Goal: Complete application form: Complete application form

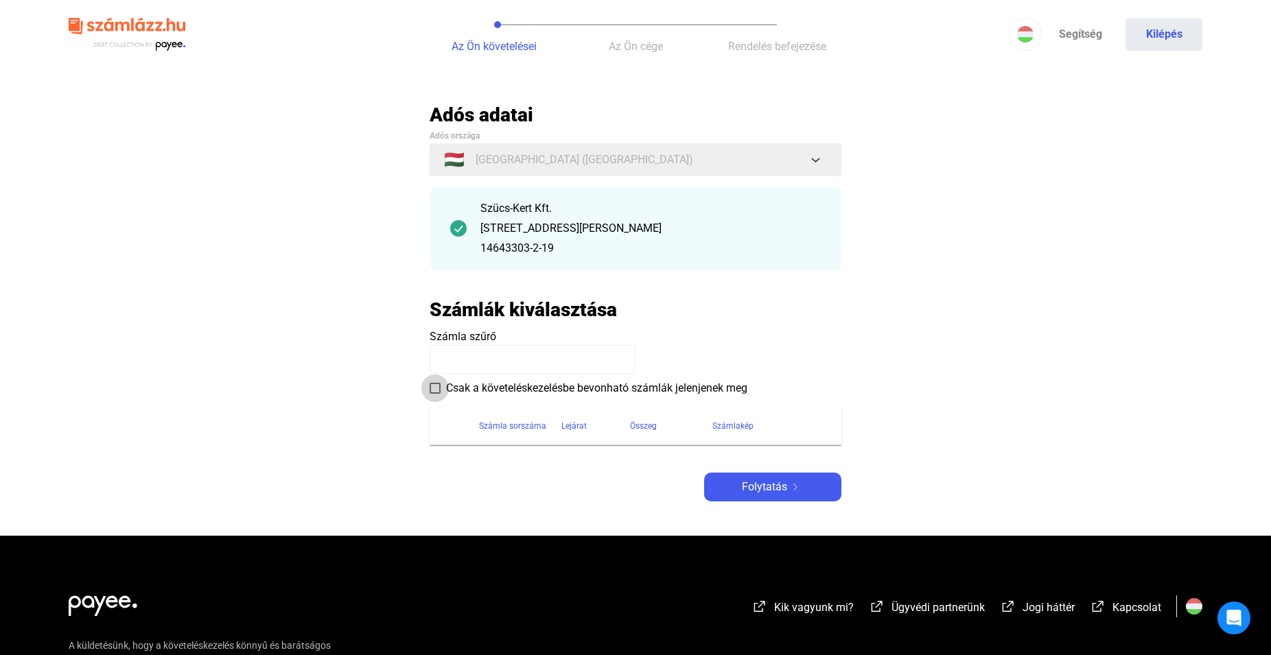
click at [433, 390] on span at bounding box center [435, 388] width 11 height 11
click at [563, 388] on span "Csak a követeléskezelésbe bevonható számlák jelenjenek meg" at bounding box center [596, 388] width 301 height 16
click at [485, 334] on span "Számla szűrő" at bounding box center [463, 336] width 67 height 13
click at [542, 309] on h2 "Számlák kiválasztása" at bounding box center [523, 310] width 187 height 24
click at [535, 339] on payee-form-field "Számla szűrő" at bounding box center [636, 351] width 412 height 45
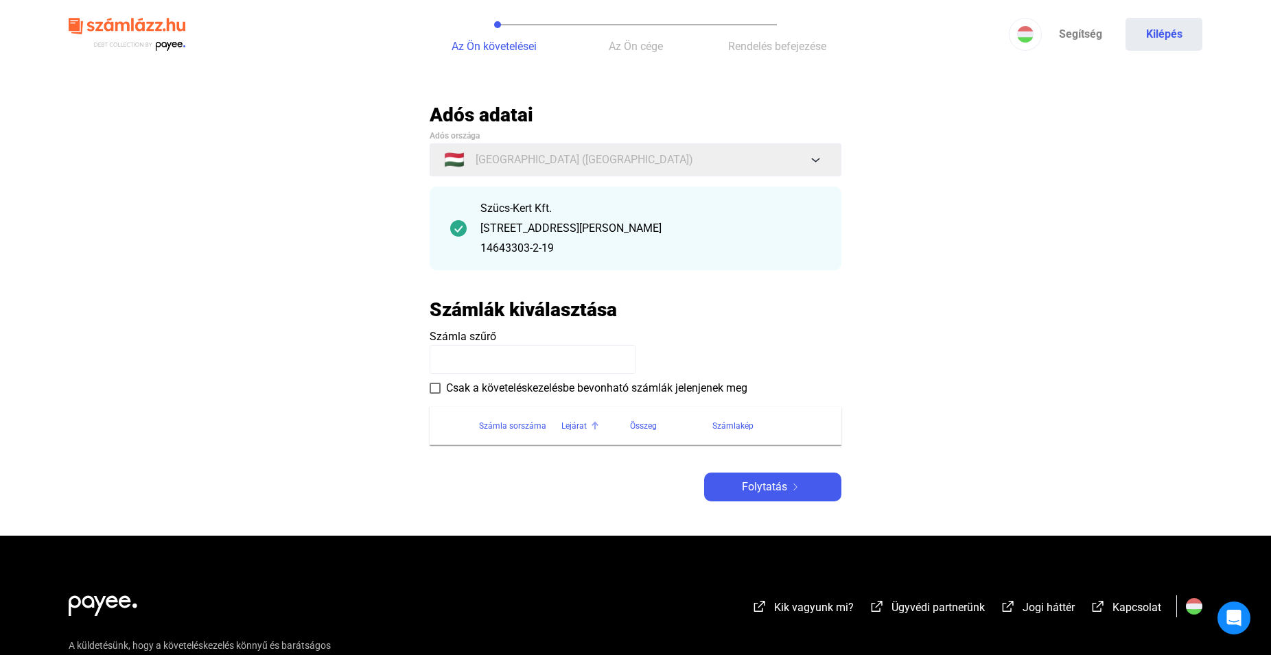
click at [581, 426] on div "Lejárat" at bounding box center [573, 426] width 25 height 16
click at [432, 388] on span at bounding box center [435, 388] width 11 height 11
click at [771, 485] on span "Folytatás" at bounding box center [764, 487] width 45 height 16
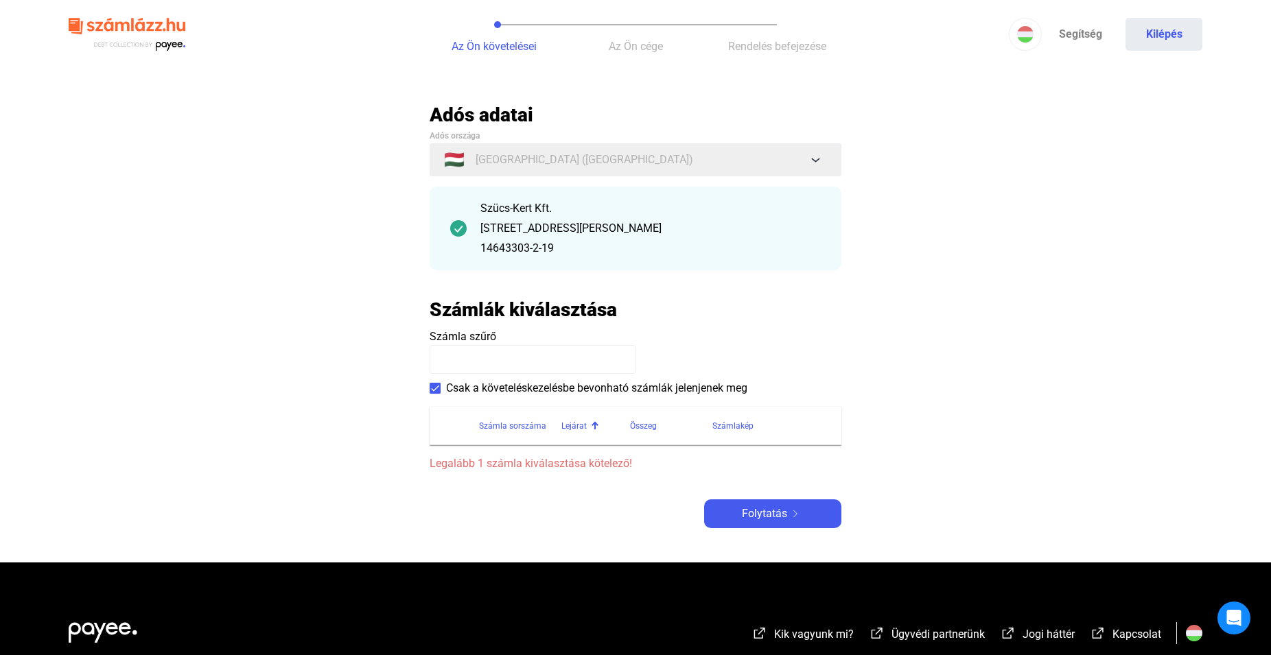
click at [522, 345] on payee-form-field "Számla szűrő" at bounding box center [636, 351] width 412 height 45
click at [526, 325] on app-szamlazzhu-invoices-form "Számlák kiválasztása Számla szűrő Csak a követeléskezelésbe bevonható számlák j…" at bounding box center [636, 385] width 412 height 174
click at [464, 336] on span "Számla szűrő" at bounding box center [463, 336] width 67 height 13
click at [433, 336] on span "Számla szűrő" at bounding box center [463, 336] width 67 height 13
click at [594, 453] on section "Számla sorszáma Lejárat Összeg Számlakép Legalább 1 számla kiválasztása kötelez…" at bounding box center [636, 435] width 412 height 76
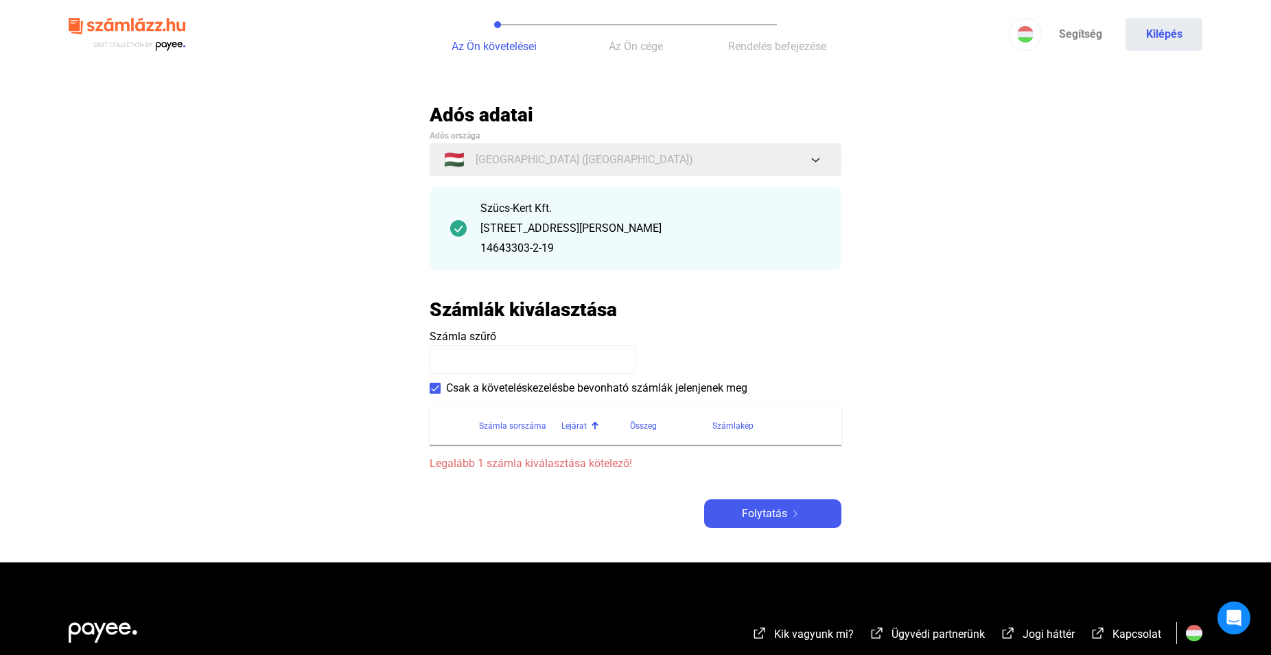
click at [593, 465] on span "Legalább 1 számla kiválasztása kötelező!" at bounding box center [636, 464] width 412 height 16
click at [518, 211] on div "Szücs-Kert Kft." at bounding box center [650, 208] width 340 height 16
click at [548, 226] on div "[STREET_ADDRESS][PERSON_NAME]" at bounding box center [650, 228] width 340 height 16
click at [559, 336] on payee-form-field "Számla szűrő" at bounding box center [636, 351] width 412 height 45
click at [568, 315] on h2 "Számlák kiválasztása" at bounding box center [523, 310] width 187 height 24
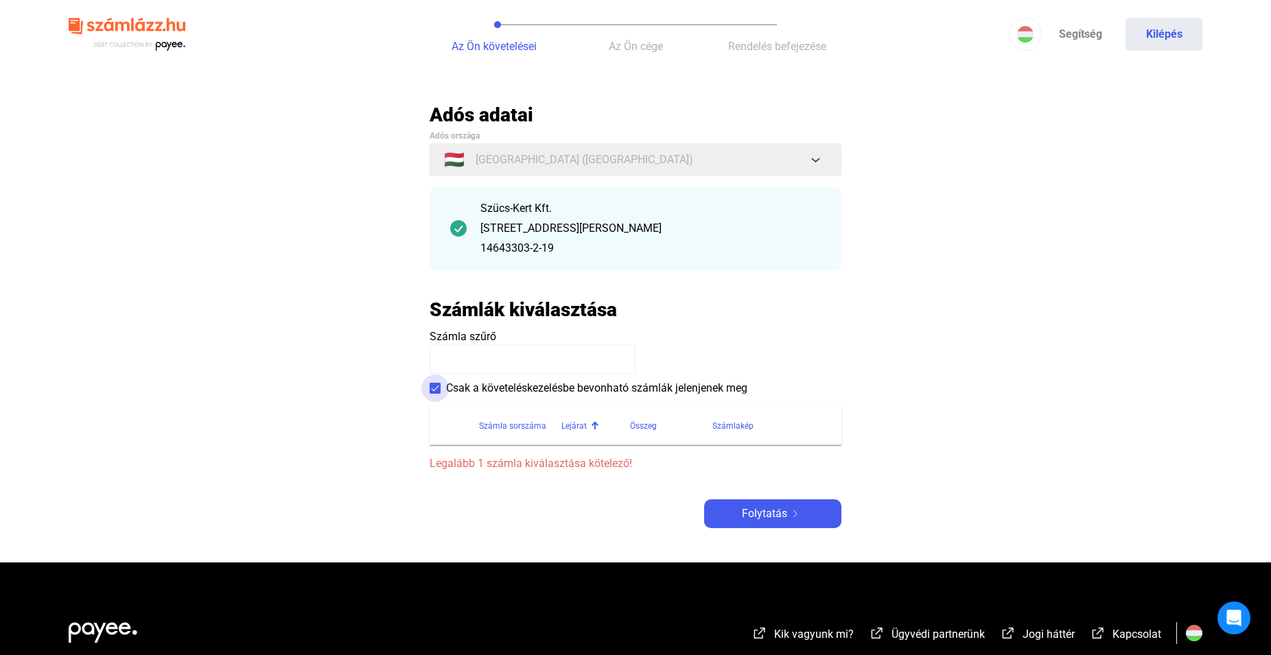
click at [564, 389] on span "Csak a követeléskezelésbe bevonható számlák jelenjenek meg" at bounding box center [596, 388] width 301 height 16
click at [511, 429] on div "Számla sorszáma" at bounding box center [512, 426] width 67 height 16
click at [640, 423] on div "Összeg" at bounding box center [643, 426] width 27 height 16
click at [729, 427] on div "Számlakép" at bounding box center [732, 426] width 41 height 16
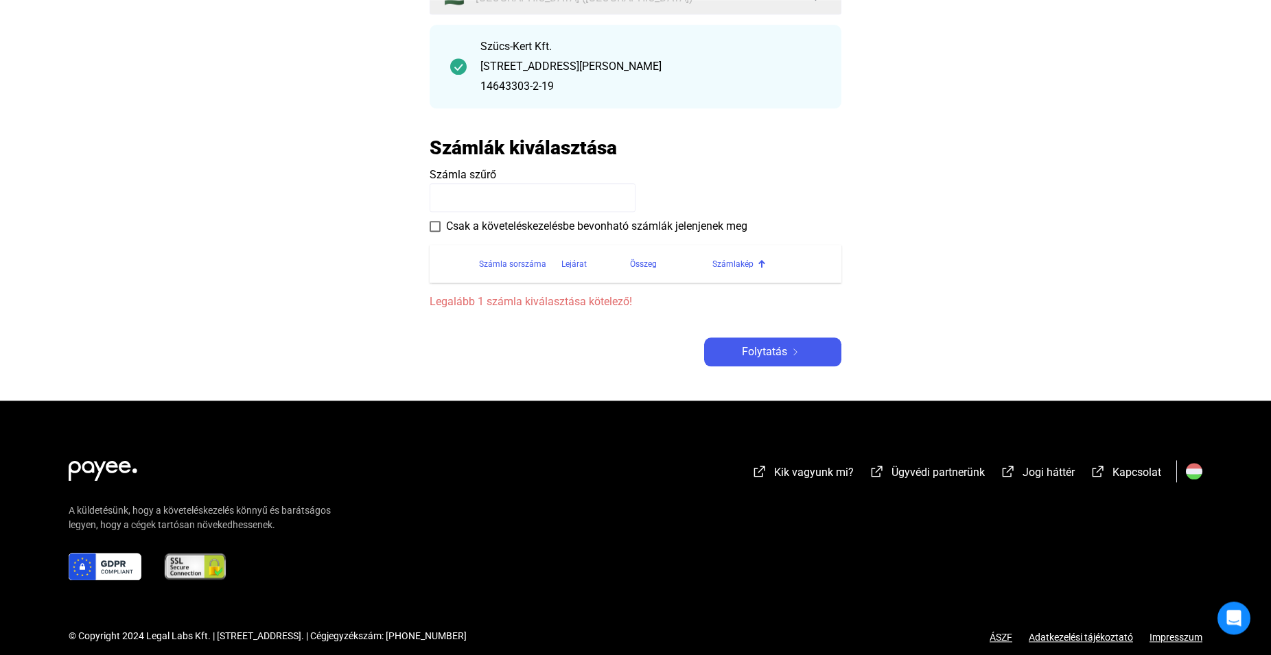
scroll to position [179, 0]
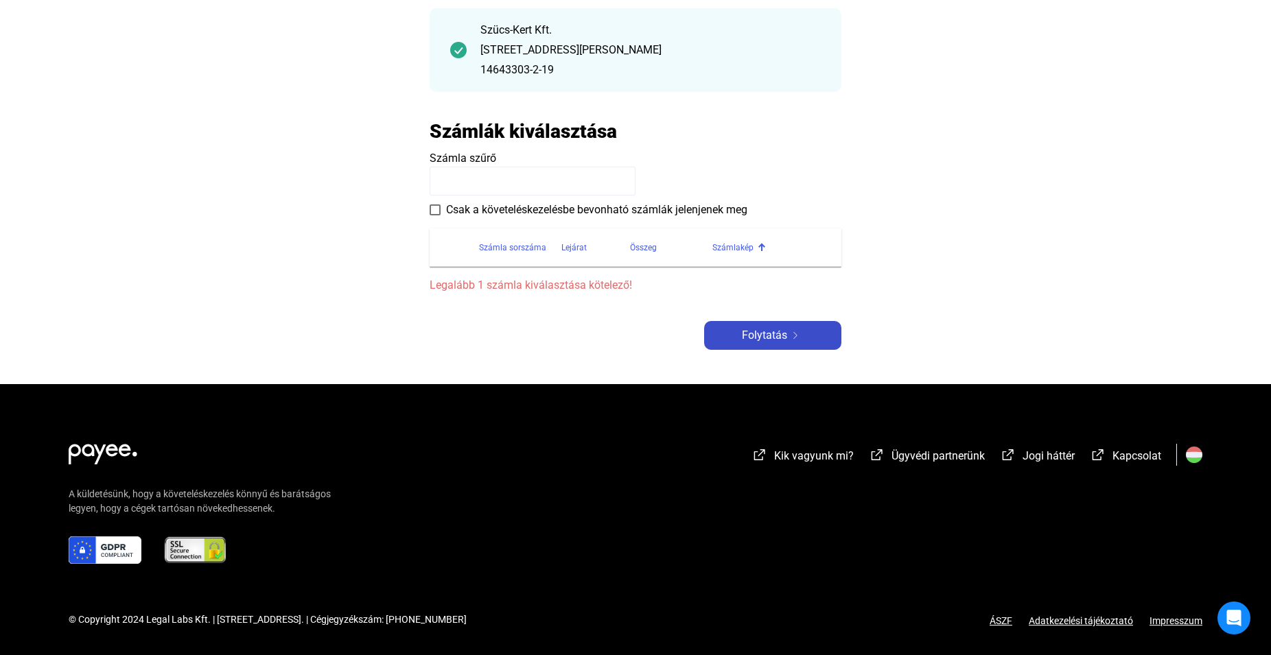
click at [752, 334] on span "Folytatás" at bounding box center [764, 335] width 45 height 16
click at [445, 177] on input at bounding box center [533, 181] width 206 height 29
click at [760, 326] on button "Folytatás" at bounding box center [772, 335] width 137 height 29
click at [496, 180] on input "*****" at bounding box center [533, 181] width 206 height 29
click at [439, 208] on span at bounding box center [435, 210] width 11 height 11
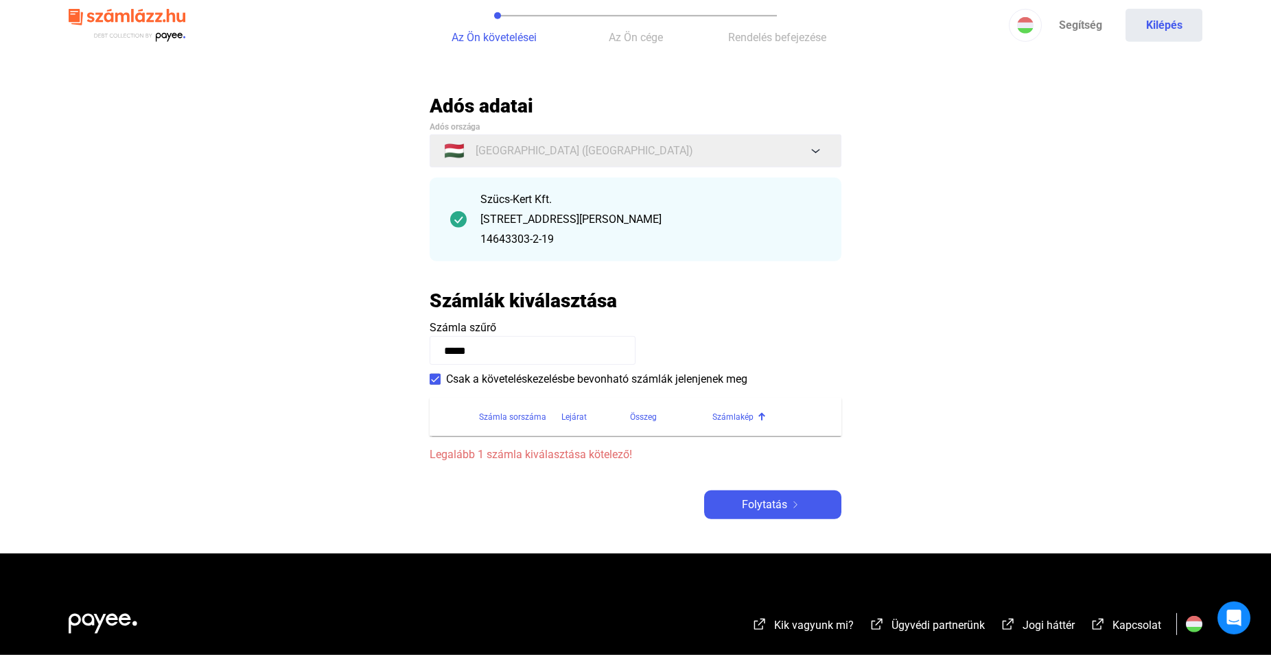
scroll to position [0, 0]
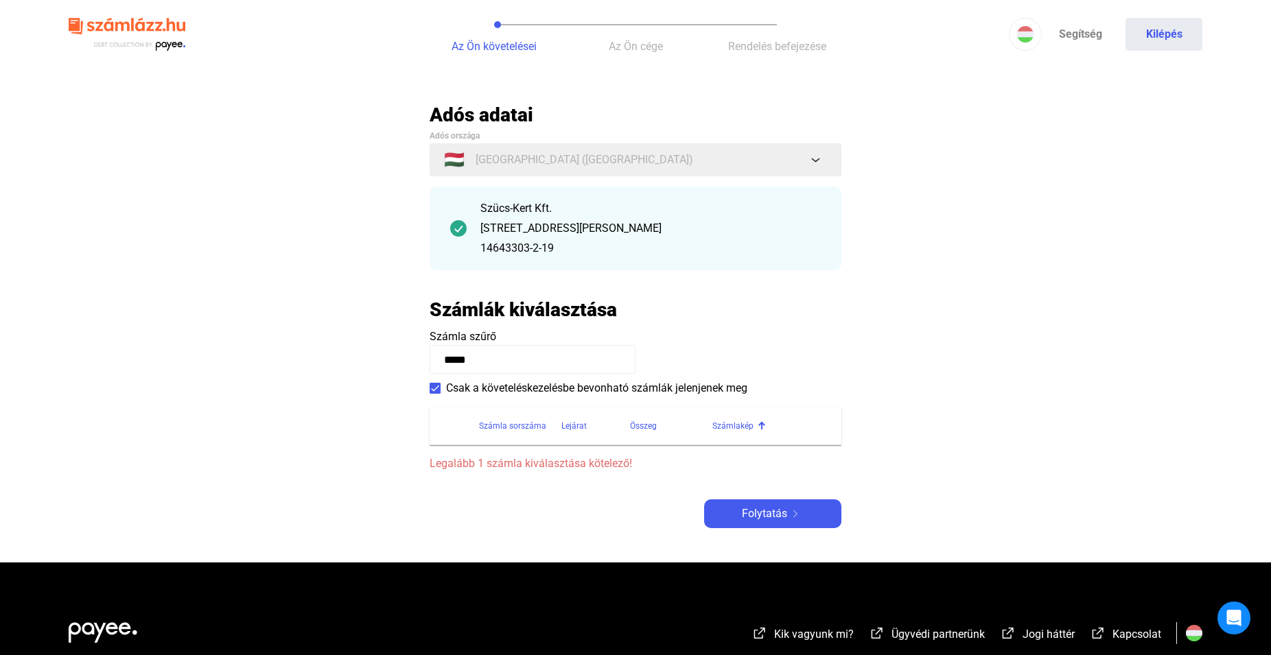
drag, startPoint x: 496, startPoint y: 366, endPoint x: 362, endPoint y: 373, distance: 133.3
click at [430, 373] on input "*****" at bounding box center [533, 359] width 206 height 29
paste input "*****"
type input "**********"
click at [749, 511] on span "Folytatás" at bounding box center [764, 514] width 45 height 16
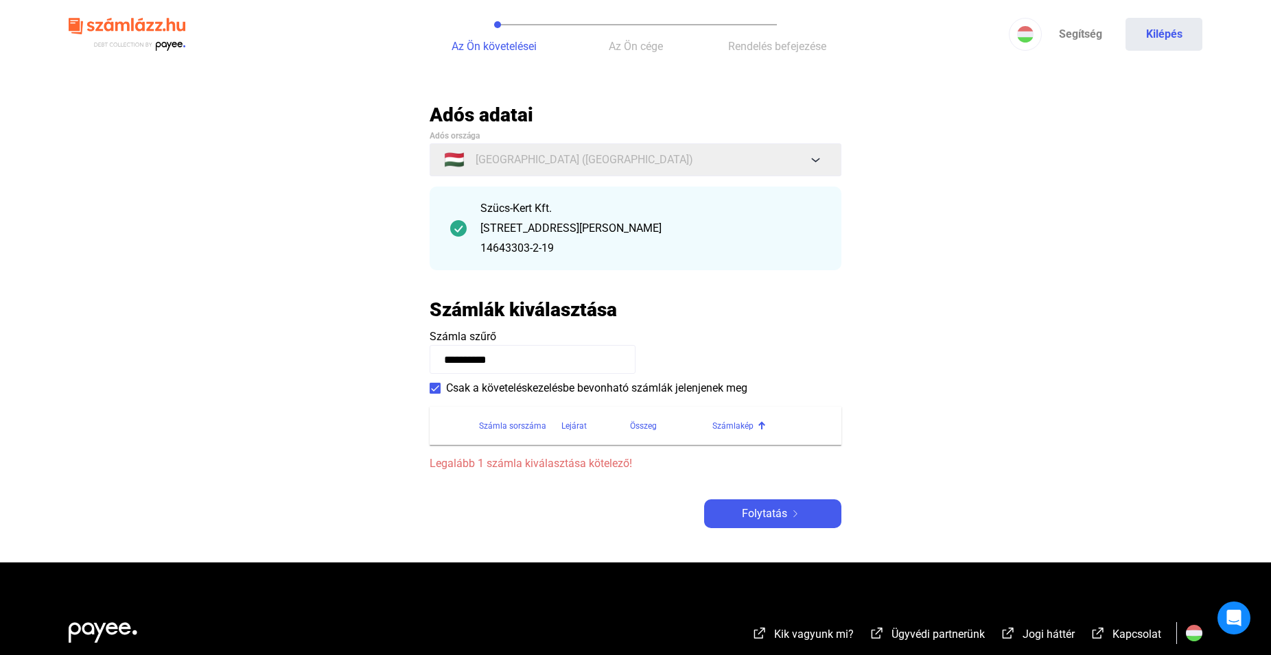
click at [426, 388] on main "**********" at bounding box center [635, 333] width 1271 height 460
click at [437, 386] on span at bounding box center [435, 388] width 11 height 11
